Goal: Task Accomplishment & Management: Complete application form

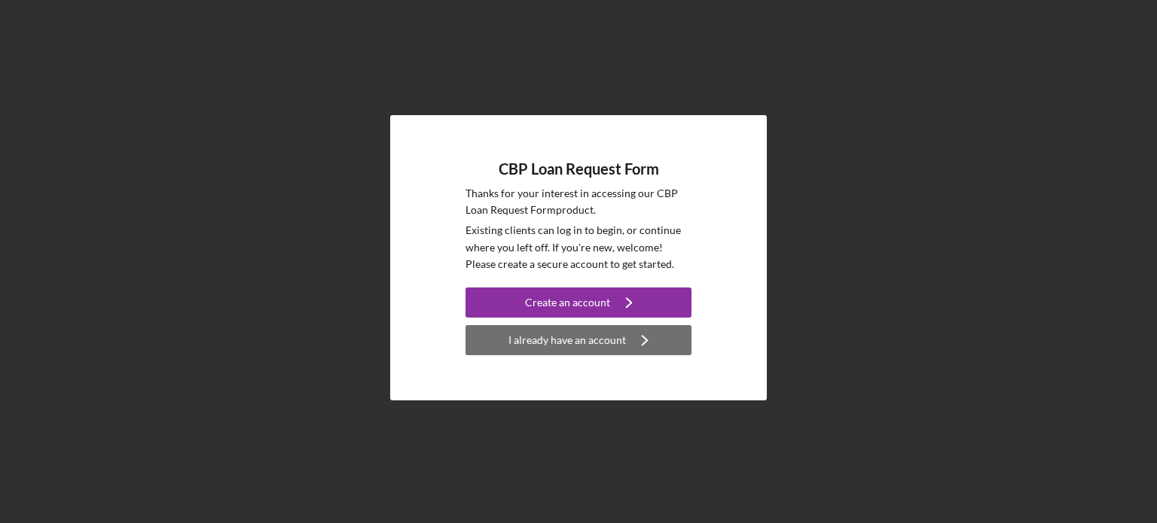
click at [554, 343] on div "I already have an account" at bounding box center [566, 340] width 117 height 30
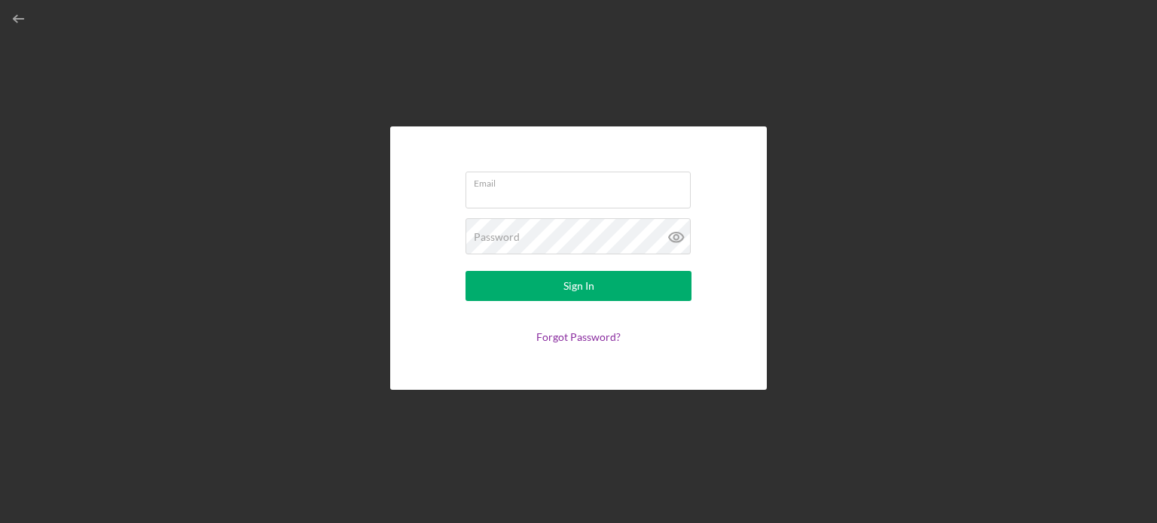
type input "[EMAIL_ADDRESS][DOMAIN_NAME]"
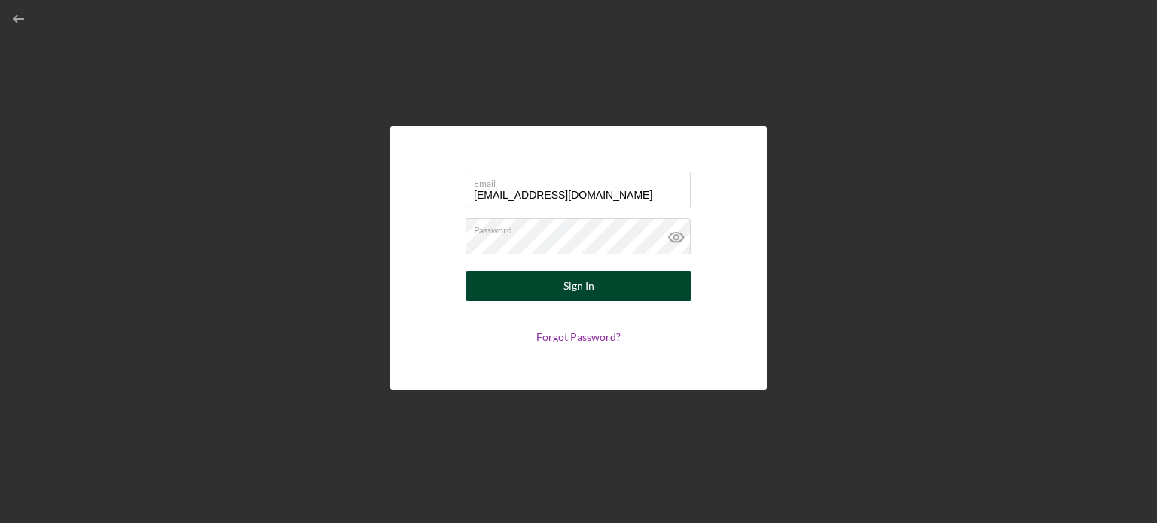
click at [596, 290] on button "Sign In" at bounding box center [578, 286] width 226 height 30
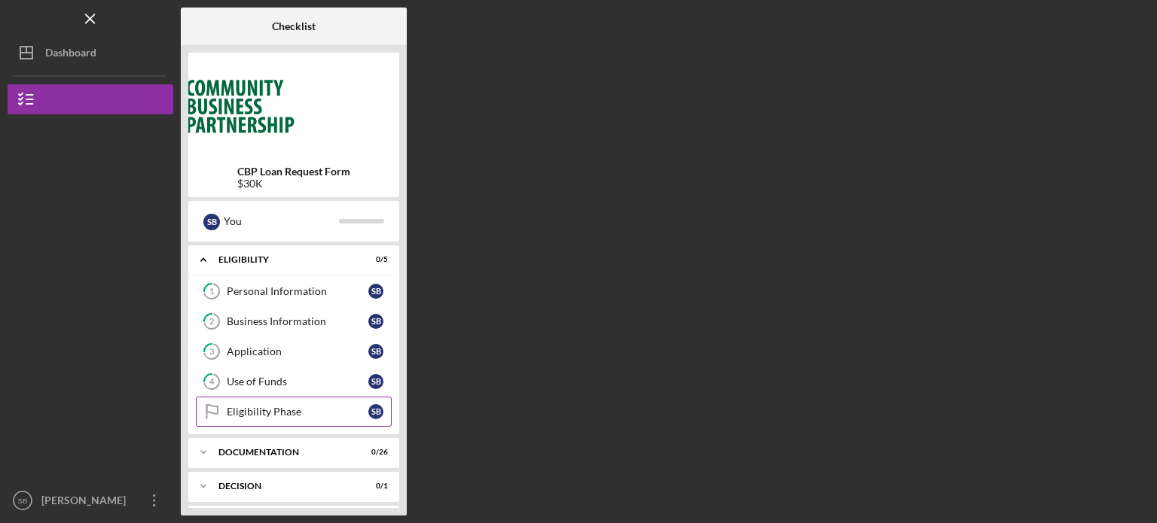
click at [282, 401] on link "Eligibility Phase Eligibility Phase S B" at bounding box center [294, 412] width 196 height 30
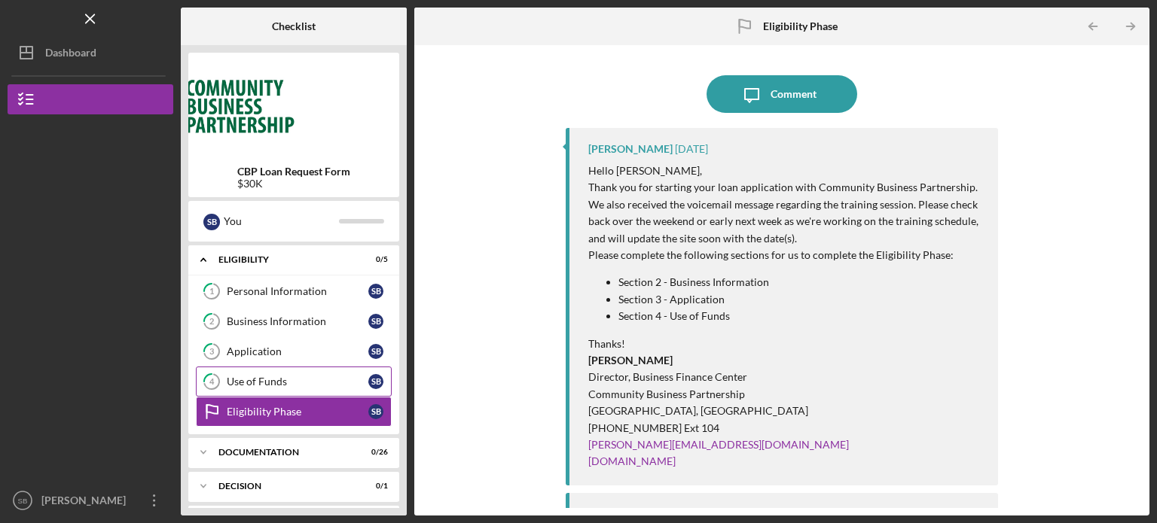
click at [212, 377] on tspan "4" at bounding box center [211, 382] width 5 height 10
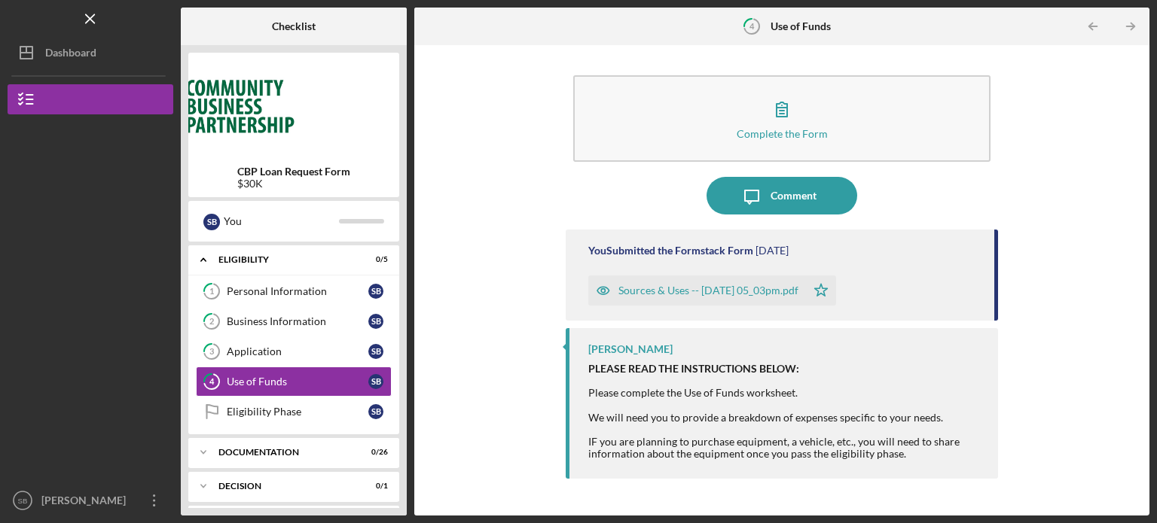
click at [681, 285] on div "Sources & Uses -- [DATE] 05_03pm.pdf" at bounding box center [708, 291] width 180 height 12
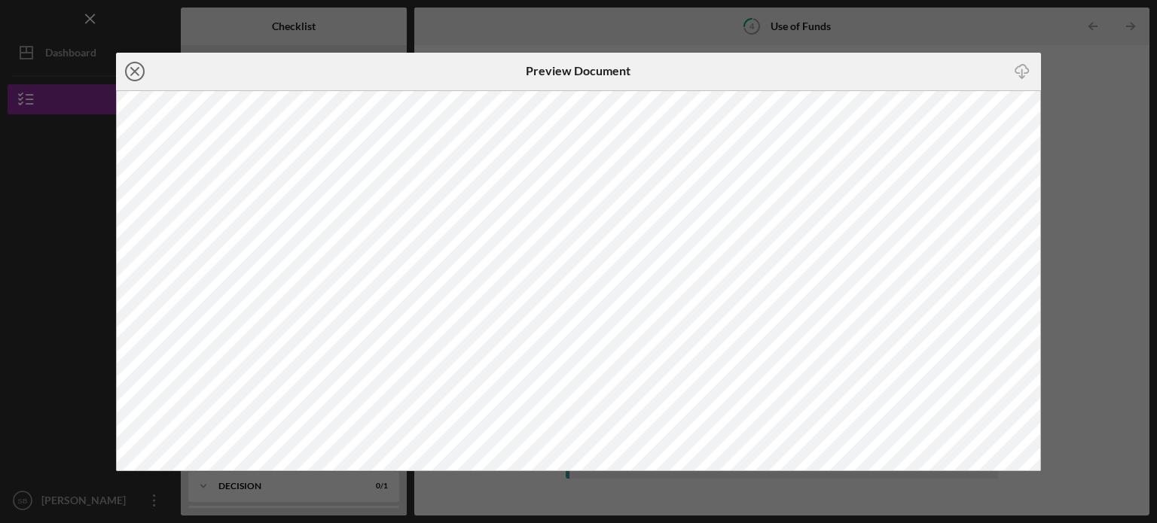
click at [127, 73] on icon "Icon/Close" at bounding box center [135, 72] width 38 height 38
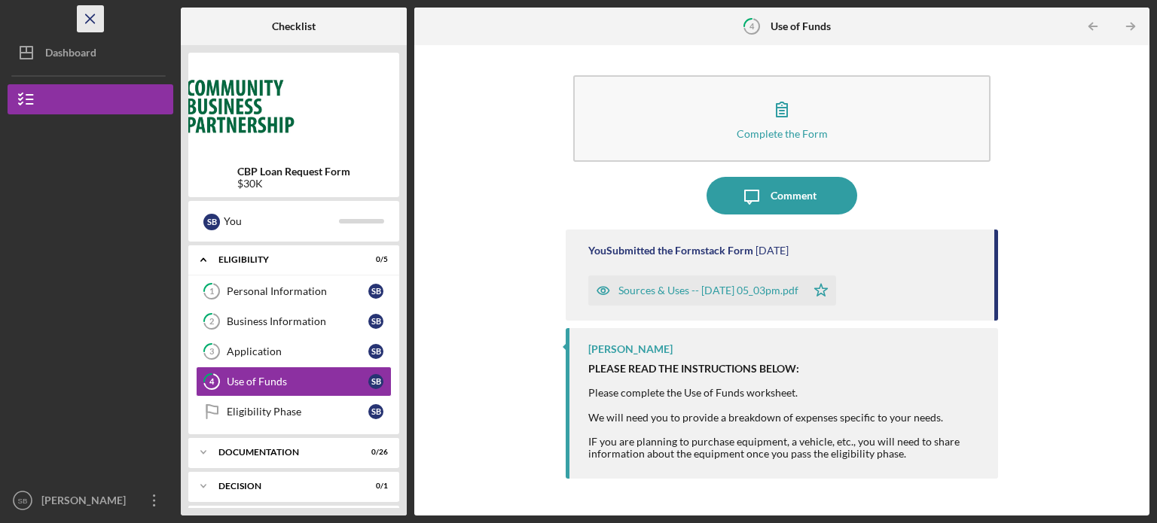
click at [86, 20] on icon "Icon/Menu Close" at bounding box center [91, 19] width 34 height 34
